Goal: Task Accomplishment & Management: Use online tool/utility

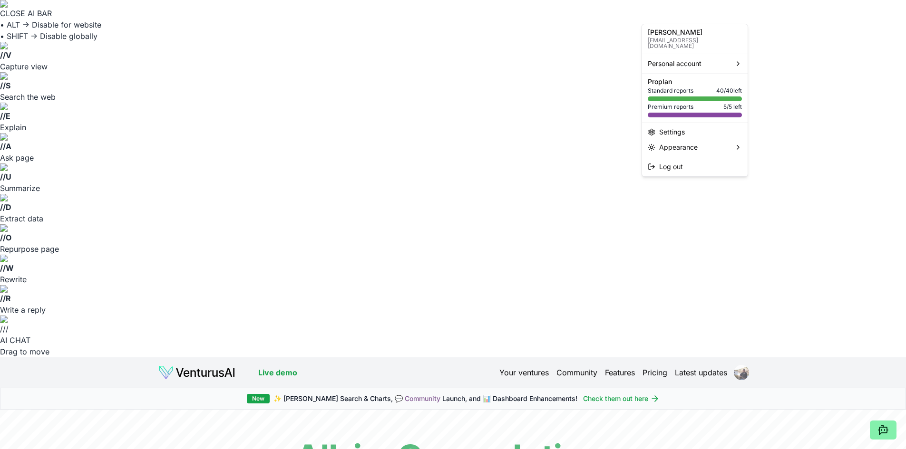
click at [739, 18] on html "CLOSE AI BAR • ALT → Disable for website • SHIFT → Disable globally // V Captur…" at bounding box center [453, 224] width 906 height 449
click at [793, 34] on html "CLOSE AI BAR • ALT → Disable for website • SHIFT → Disable globally // V Captur…" at bounding box center [453, 224] width 906 height 449
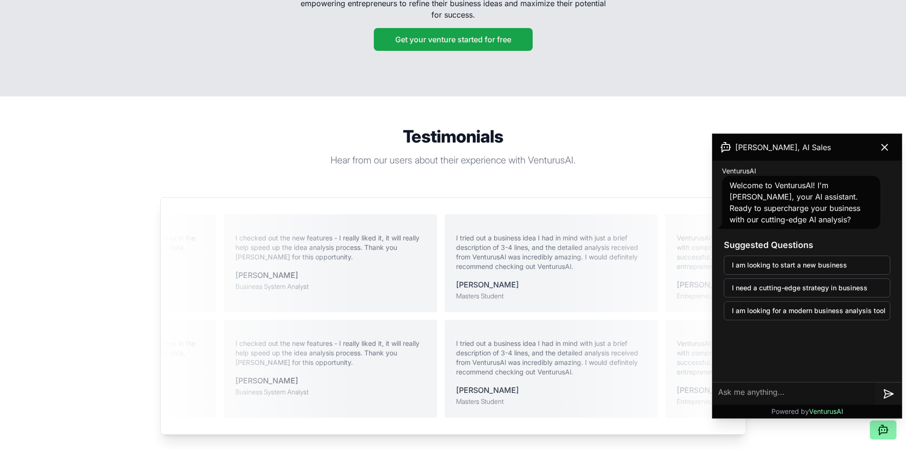
scroll to position [2113, 0]
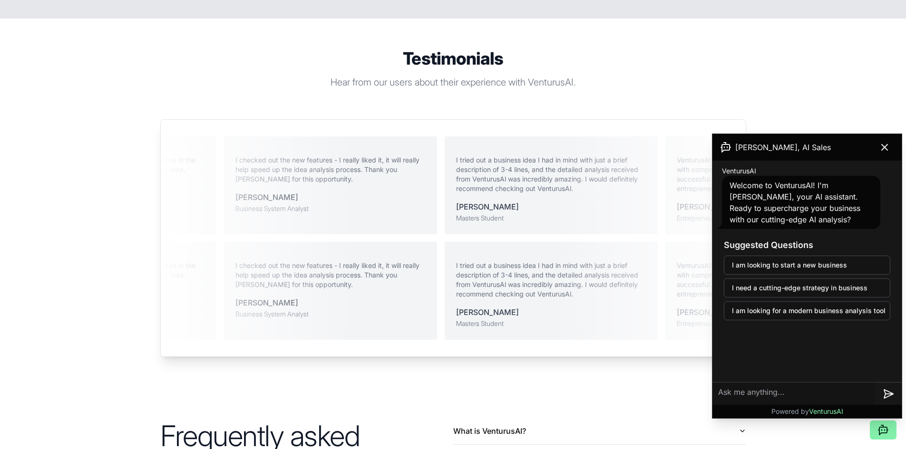
click at [744, 395] on textarea at bounding box center [793, 394] width 163 height 23
type textarea "Where is the search box to paste an url?"
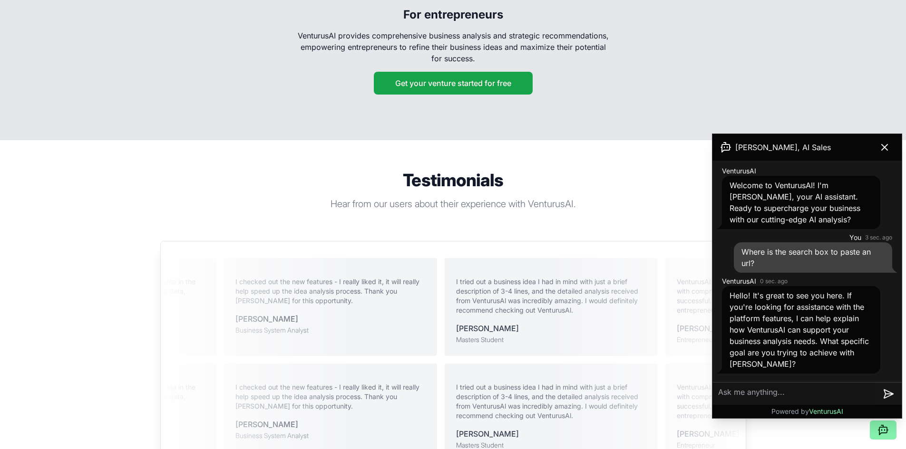
click at [883, 140] on section "Testimonials Hear from our users about their experience with VenturusAI. Ventur…" at bounding box center [453, 324] width 906 height 369
click at [884, 140] on section "Testimonials Hear from our users about their experience with VenturusAI. Ventur…" at bounding box center [453, 324] width 906 height 369
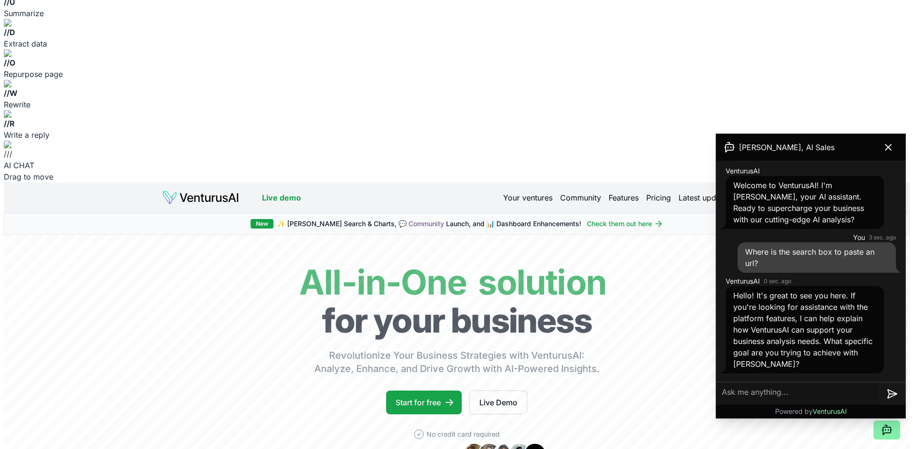
scroll to position [0, 0]
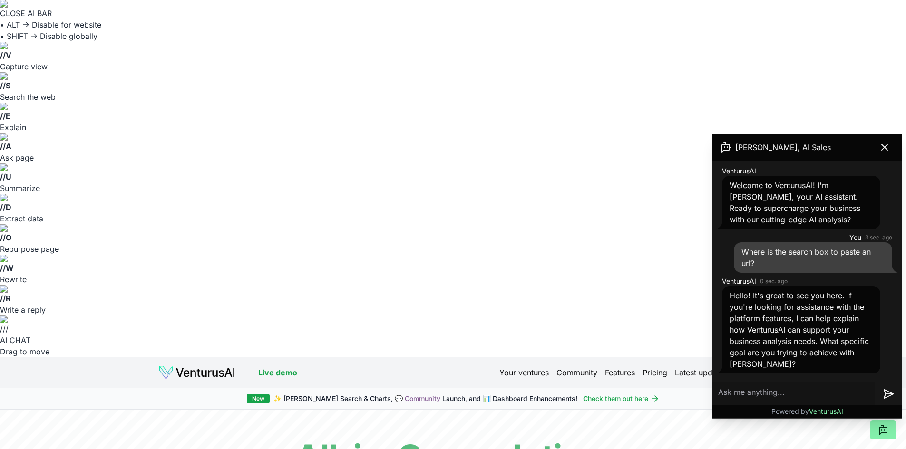
click at [514, 367] on link "Your ventures" at bounding box center [523, 372] width 49 height 11
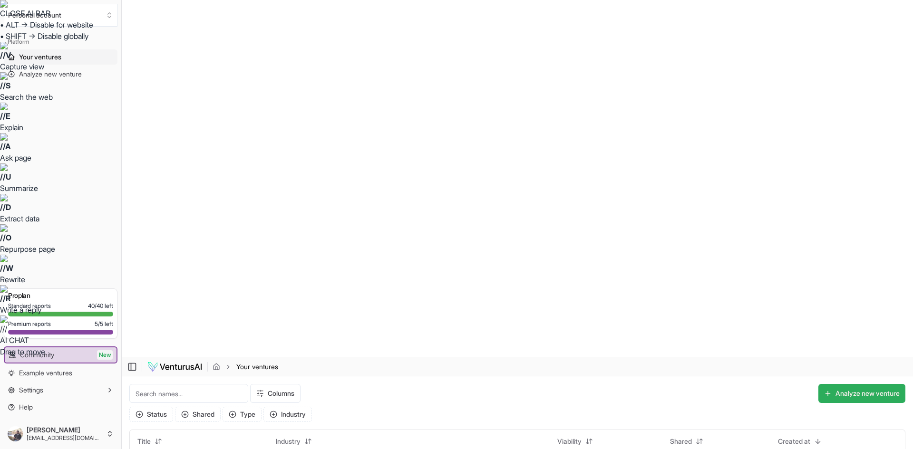
click at [851, 384] on button "Analyze new venture" at bounding box center [861, 393] width 87 height 19
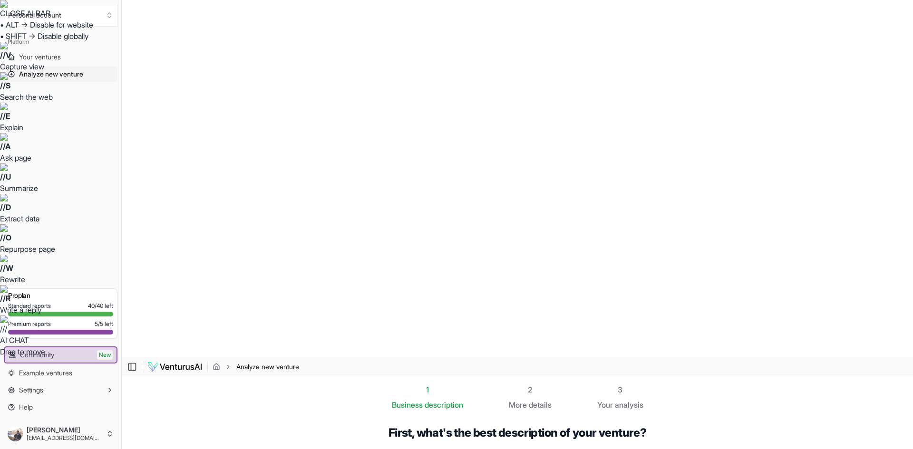
click at [529, 400] on span "details" at bounding box center [540, 405] width 23 height 10
click at [425, 400] on span "description" at bounding box center [444, 405] width 39 height 10
click at [46, 52] on span "Your ventures" at bounding box center [40, 57] width 42 height 10
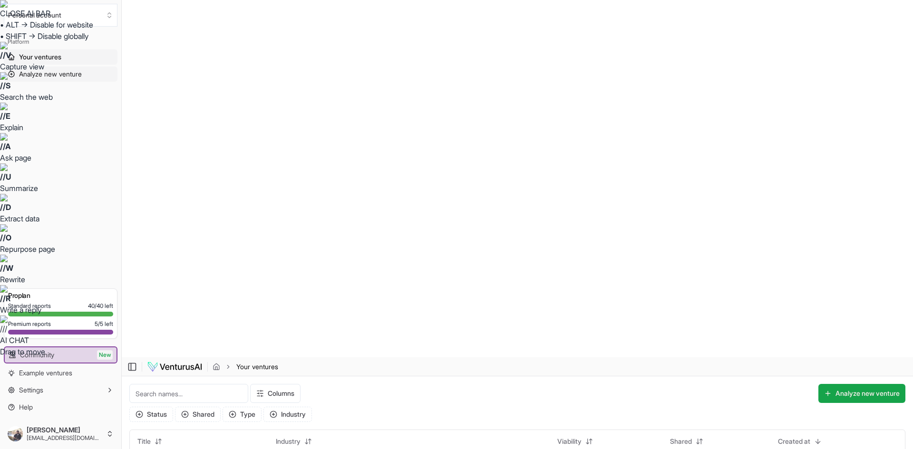
click at [22, 74] on span "Analyze new venture" at bounding box center [50, 74] width 63 height 10
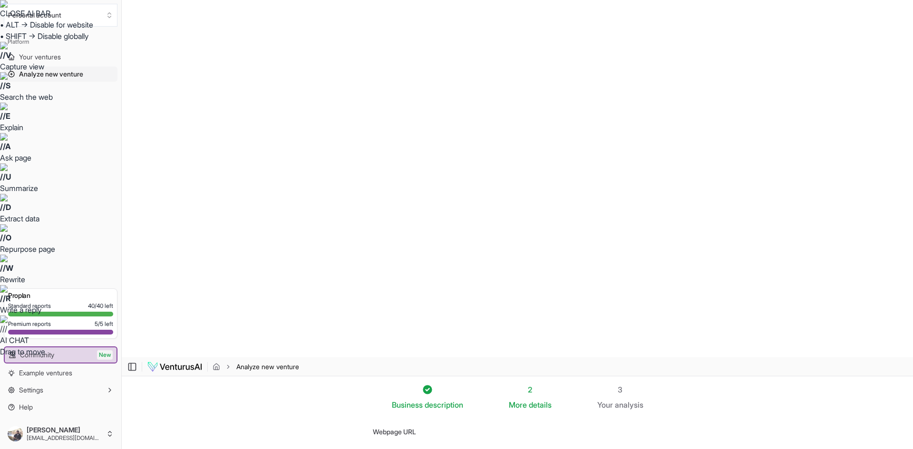
paste input "LOL, you can easily import anything into Squarespace or Wix, but the same can't…"
type input "LOL, you can easily import anything into Squarespace or Wix, but the same can't…"
drag, startPoint x: 658, startPoint y: 104, endPoint x: 231, endPoint y: 124, distance: 427.0
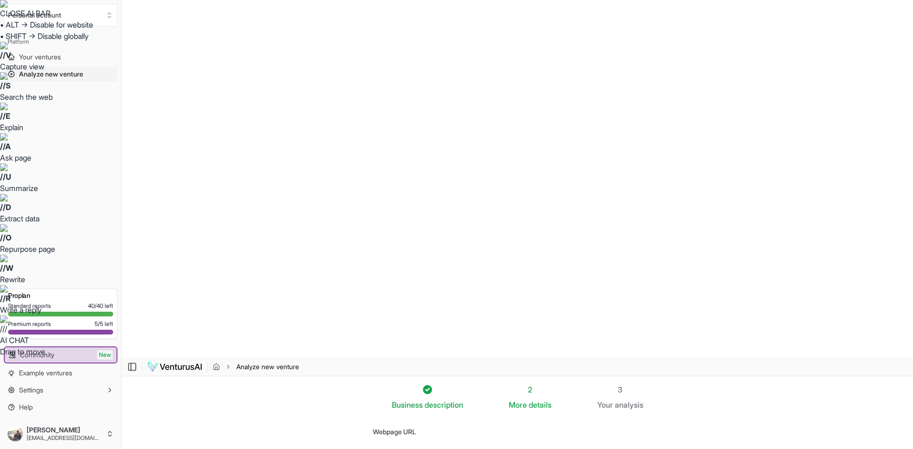
paste input "[URL][DOMAIN_NAME]"
type input "[URL][DOMAIN_NAME]"
